Goal: Check status

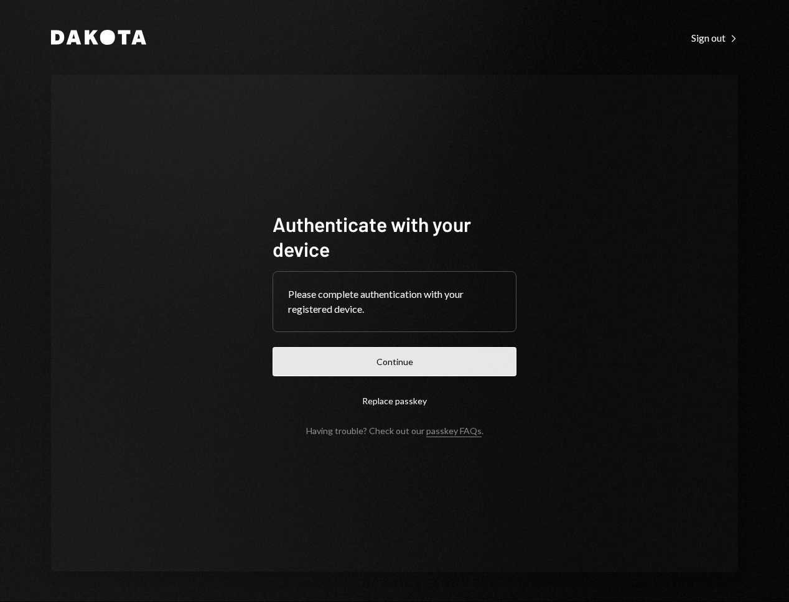
click at [464, 359] on button "Continue" at bounding box center [395, 361] width 244 height 29
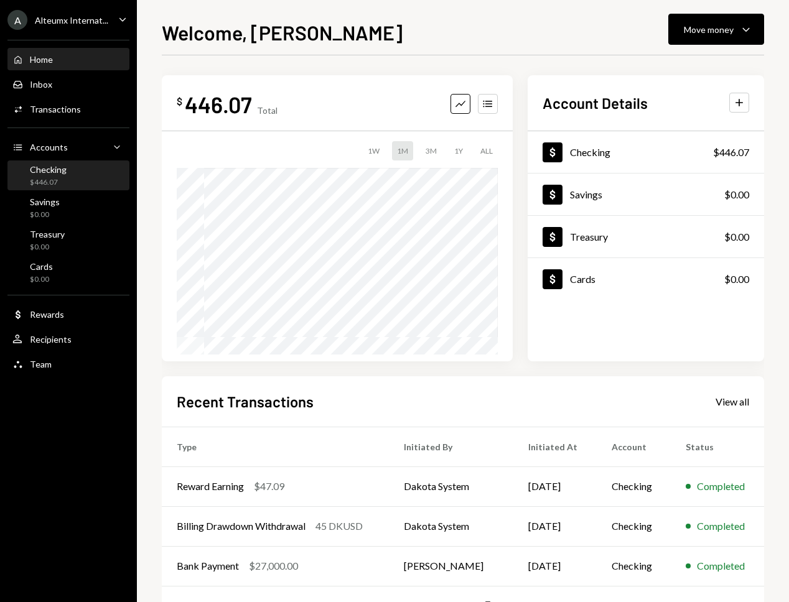
click at [60, 171] on div "Checking" at bounding box center [48, 169] width 37 height 11
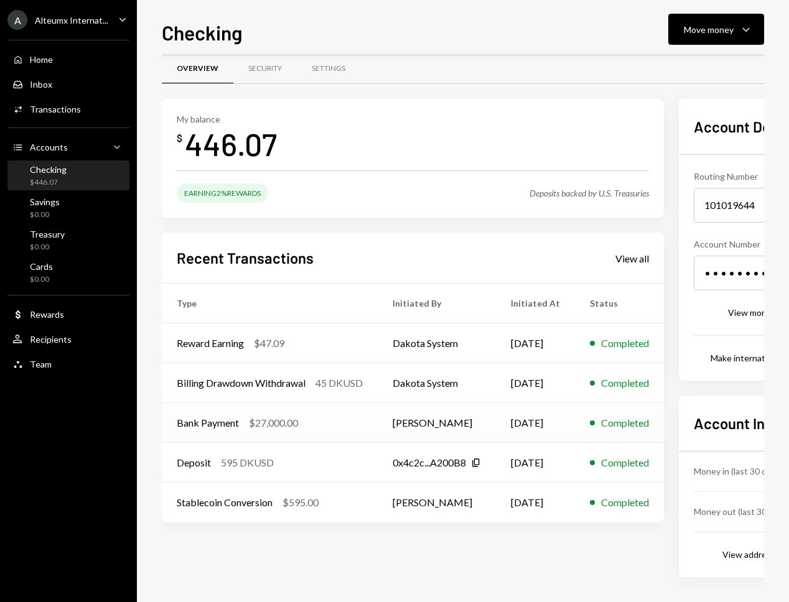
scroll to position [15, 21]
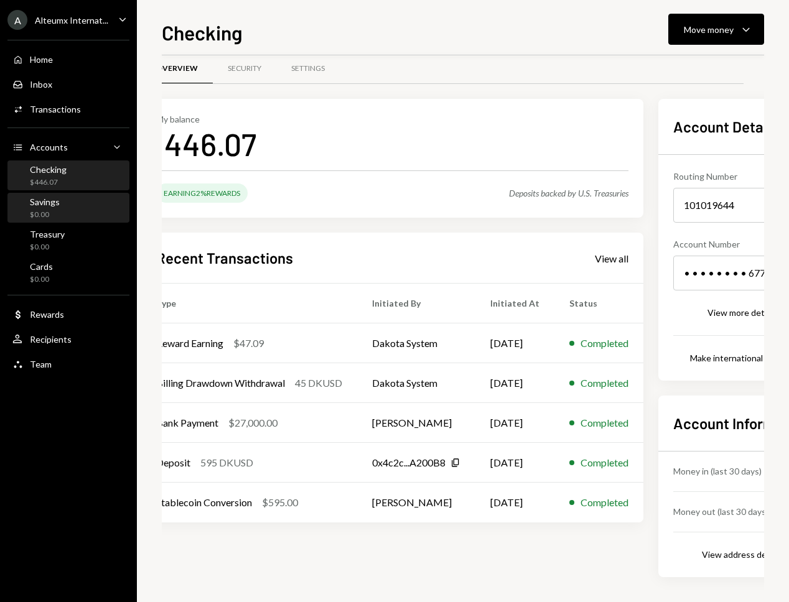
click at [53, 202] on div "Savings" at bounding box center [45, 202] width 30 height 11
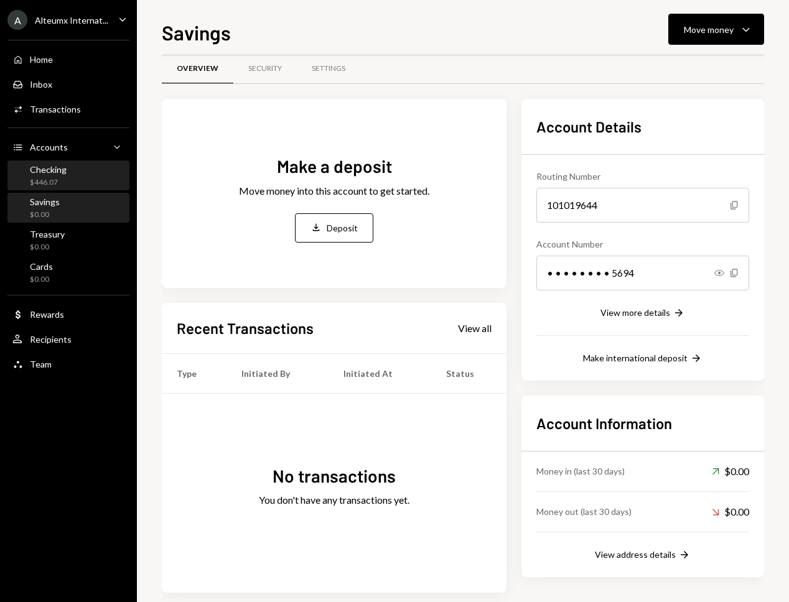
click at [67, 187] on div "Checking $446.07" at bounding box center [68, 176] width 112 height 24
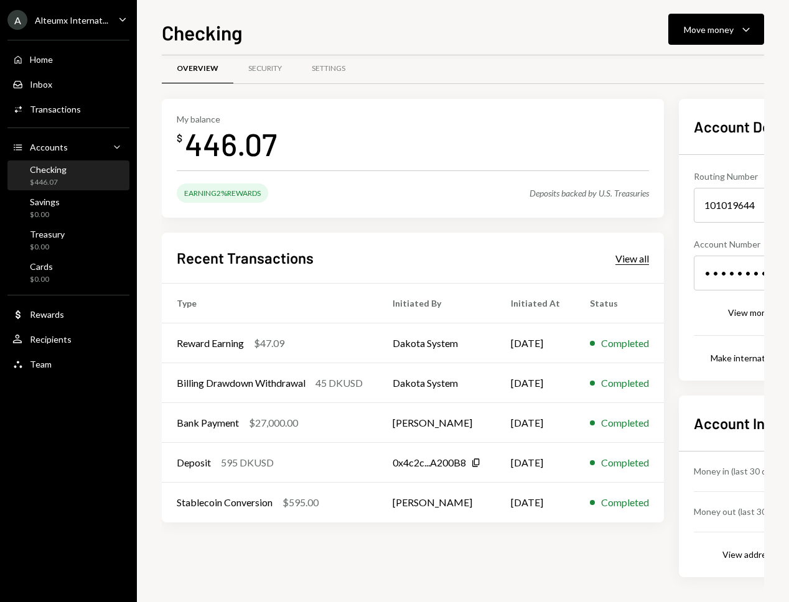
click at [635, 258] on div "View all" at bounding box center [632, 259] width 34 height 12
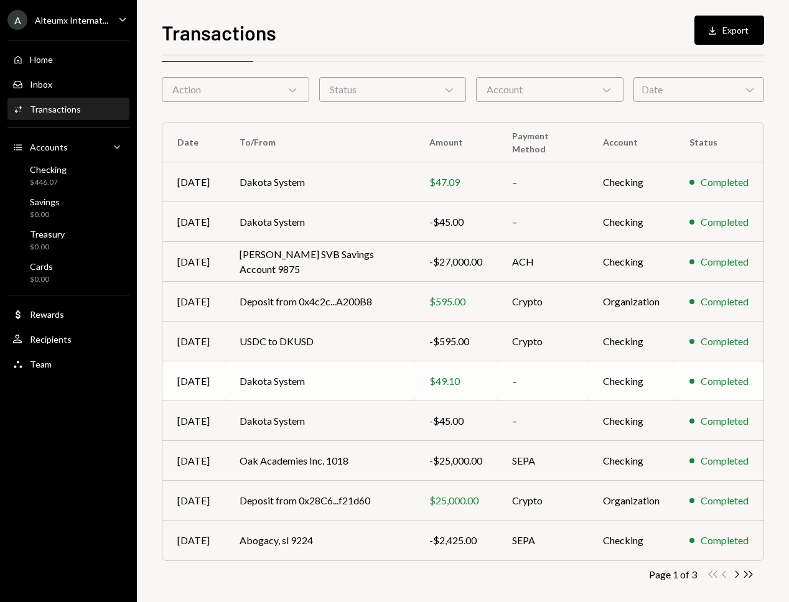
scroll to position [42, 0]
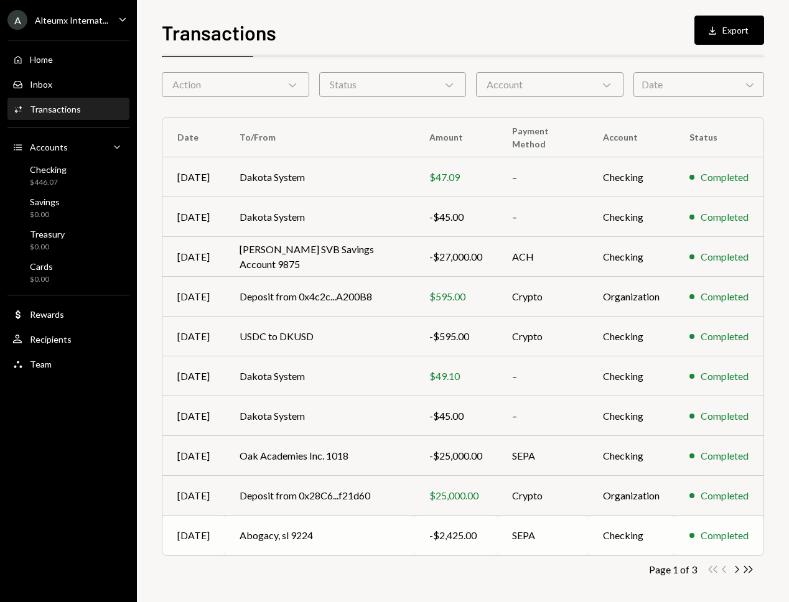
click at [363, 540] on td "Abogacy, sl 9224" at bounding box center [320, 536] width 190 height 40
